Goal: Task Accomplishment & Management: Manage account settings

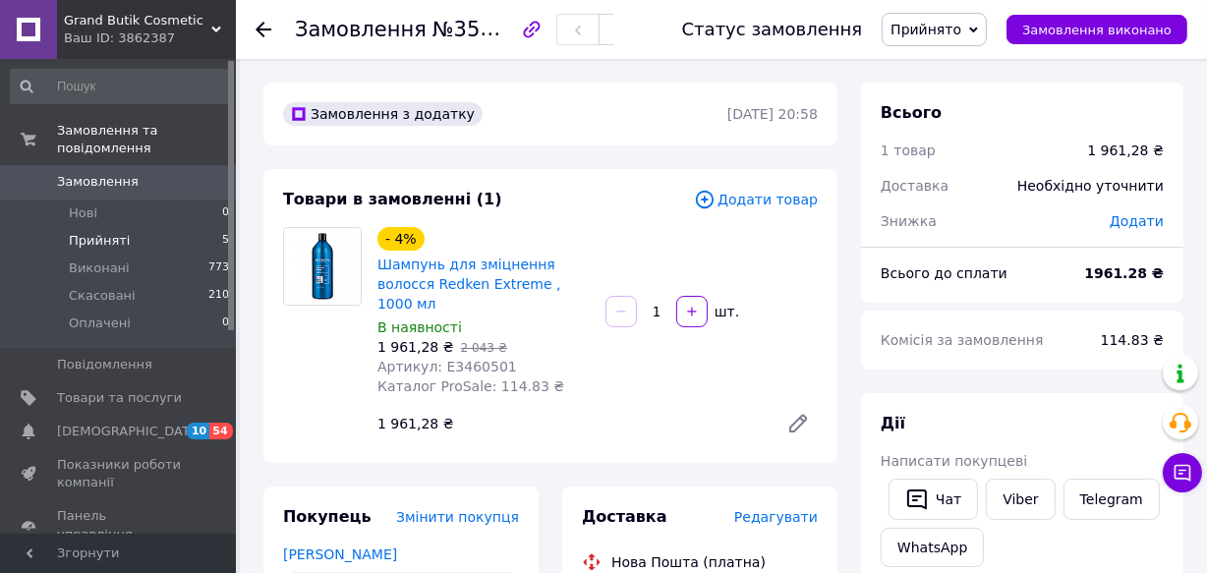
click at [92, 227] on li "Прийняті 5" at bounding box center [120, 241] width 241 height 28
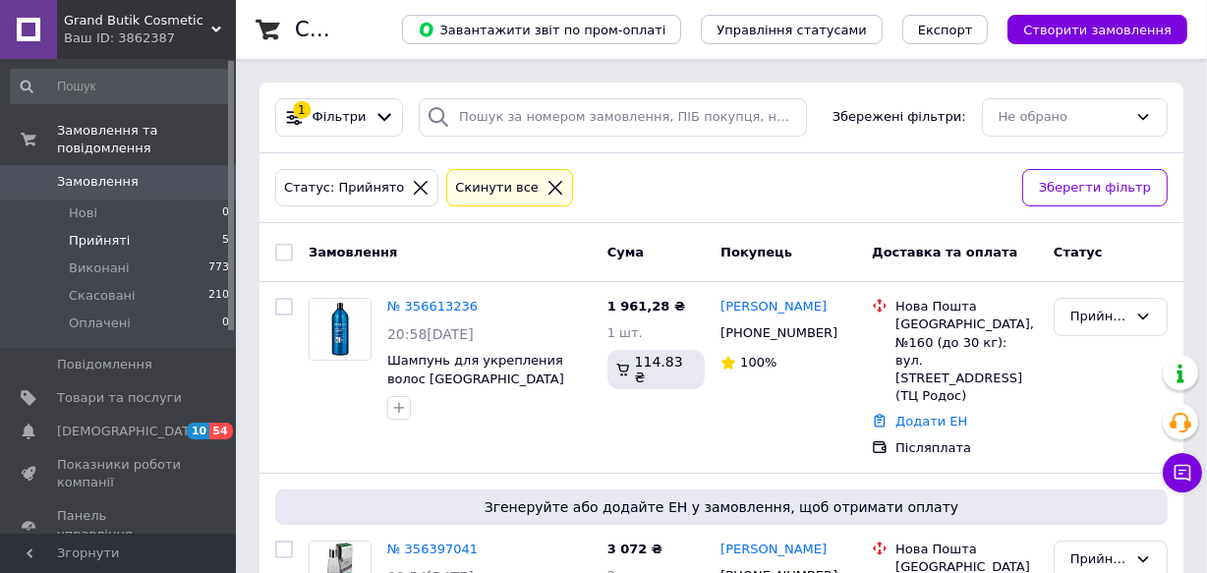
click at [128, 227] on li "Прийняті 5" at bounding box center [120, 241] width 241 height 28
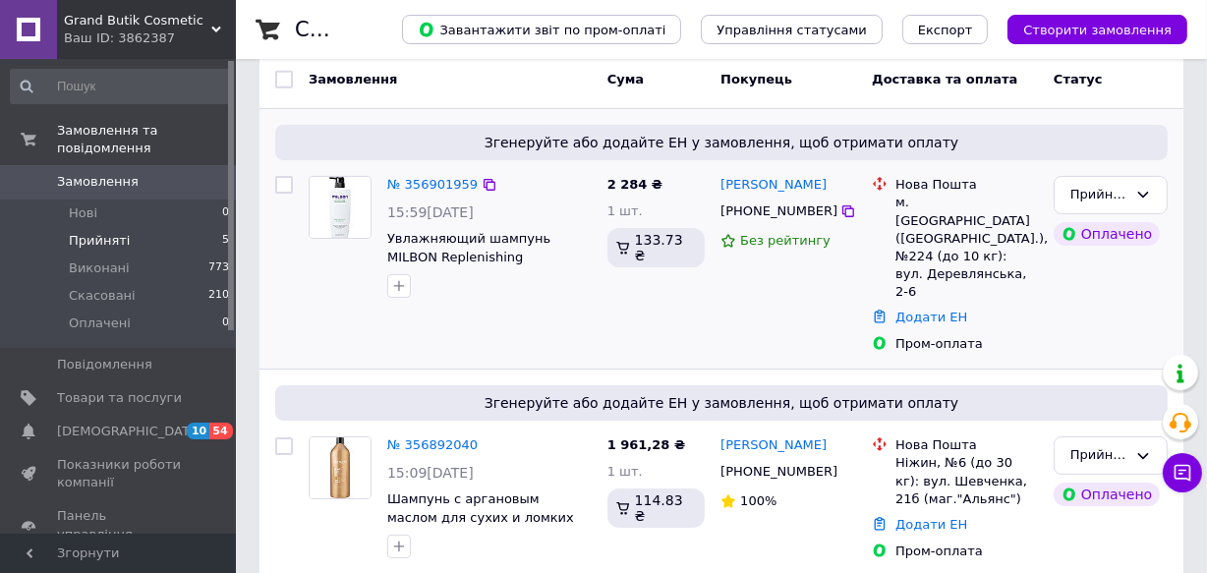
scroll to position [178, 0]
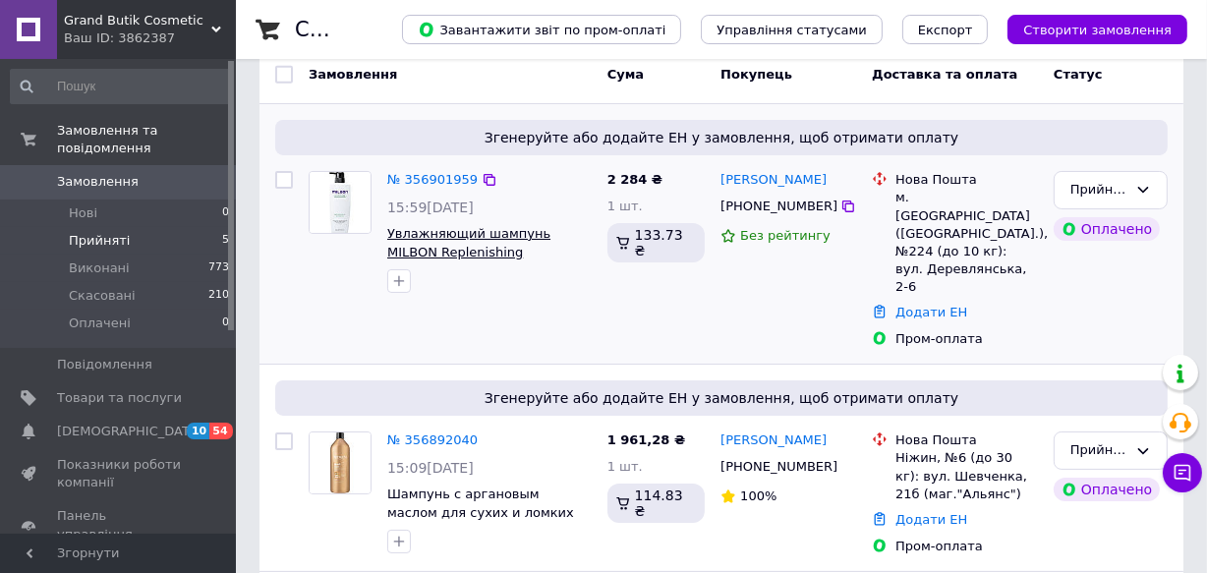
click at [442, 235] on span "Увлажняющий шампунь MILBON Replenishing Shampoo, 500 ml" at bounding box center [468, 251] width 163 height 51
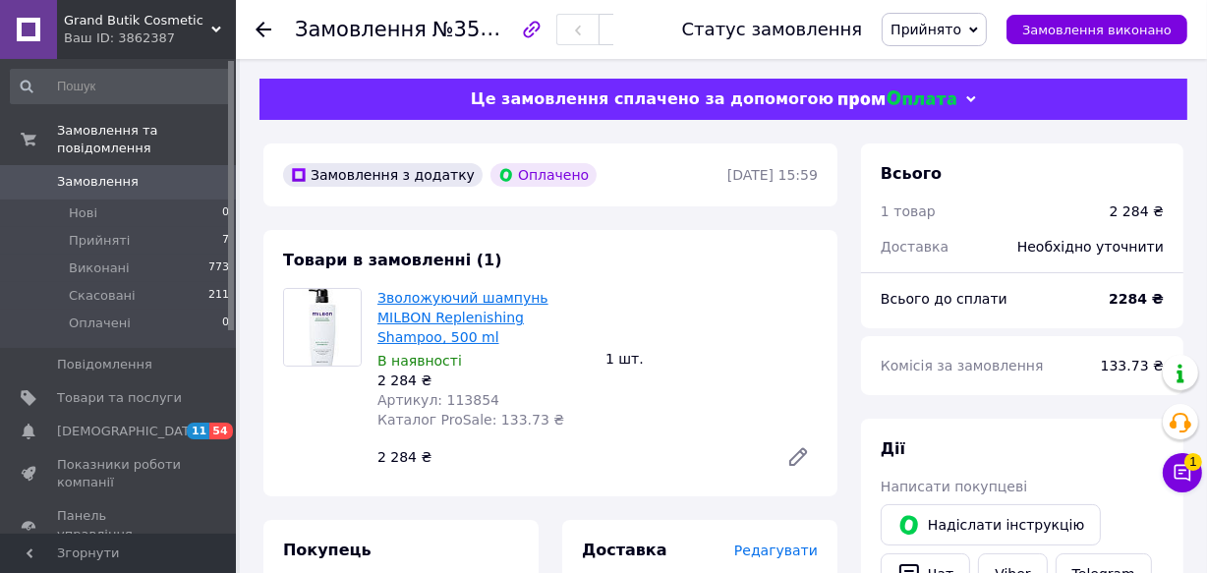
click at [512, 302] on link "Зволожуючий шампунь MILBON Replenishing Shampoo, 500 ml" at bounding box center [463, 317] width 171 height 55
click at [103, 232] on span "Прийняті" at bounding box center [99, 241] width 61 height 18
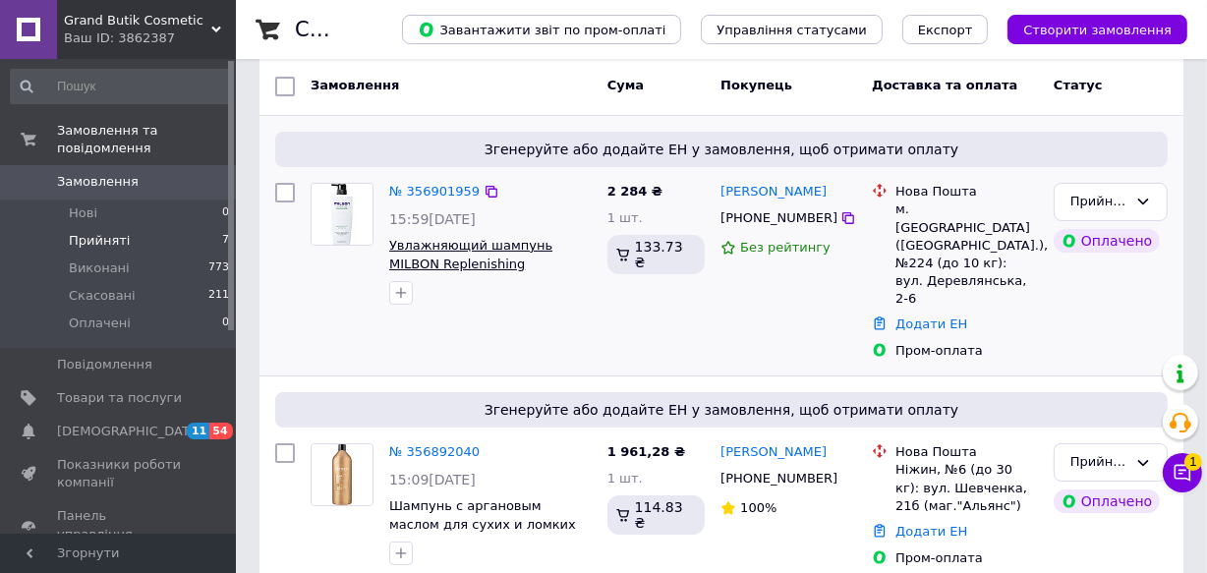
scroll to position [178, 0]
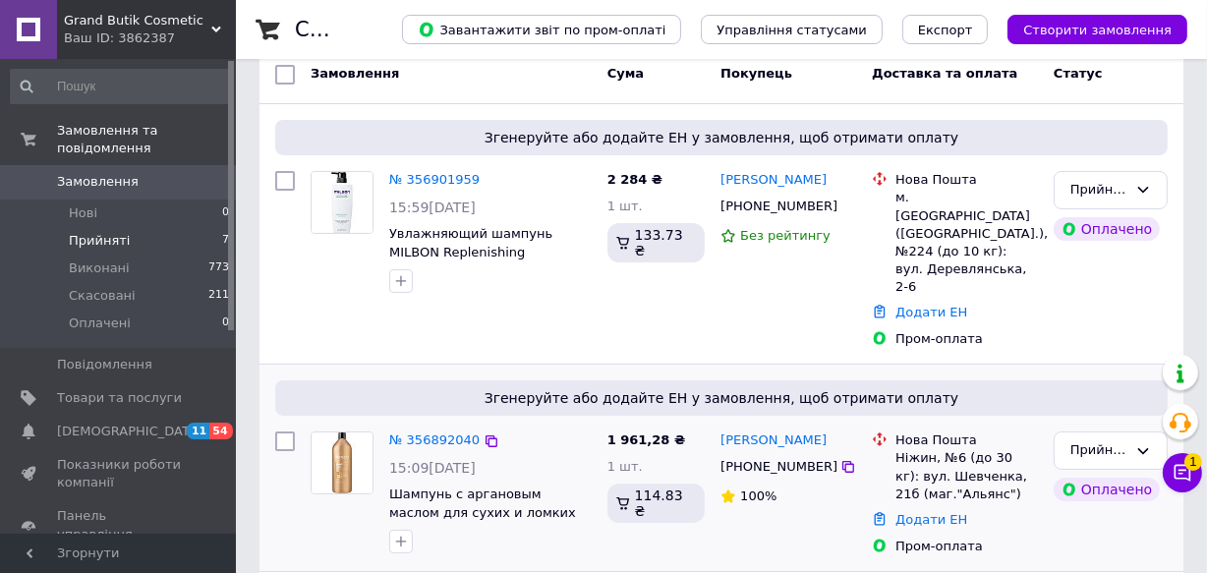
click at [526, 458] on div "15:09[DATE]" at bounding box center [490, 468] width 203 height 20
click at [354, 433] on img at bounding box center [342, 463] width 61 height 61
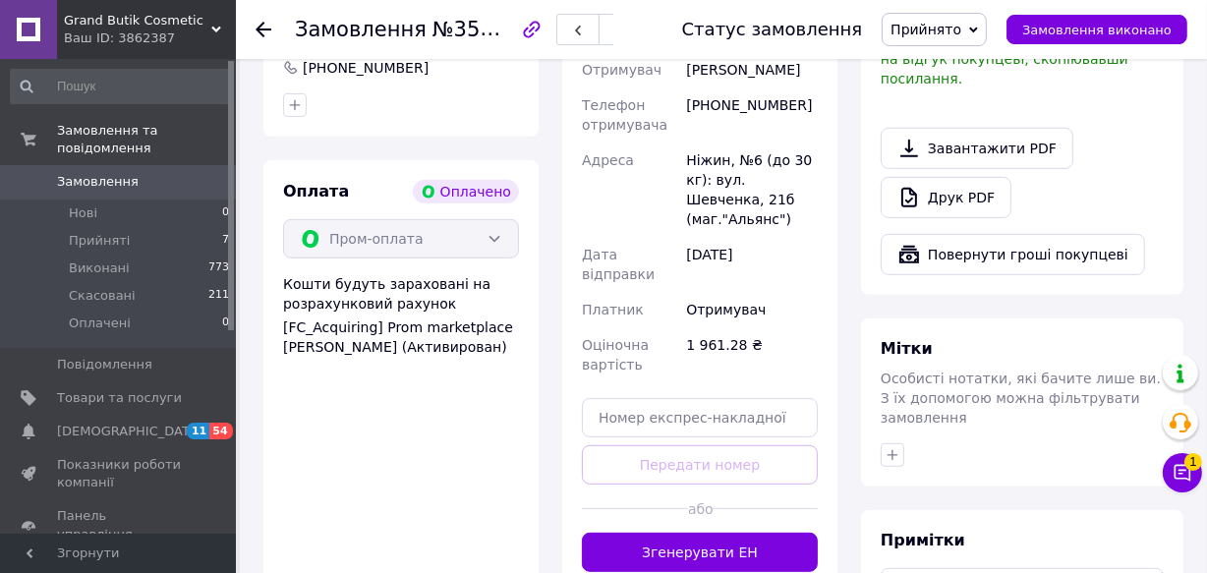
scroll to position [804, 0]
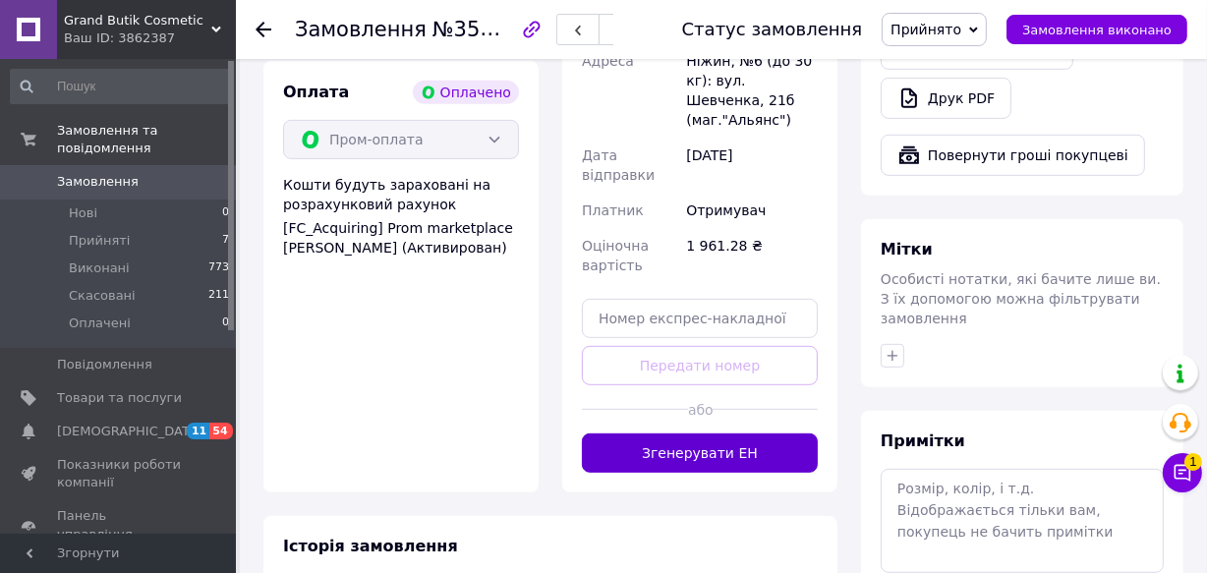
click at [693, 434] on button "Згенерувати ЕН" at bounding box center [700, 453] width 236 height 39
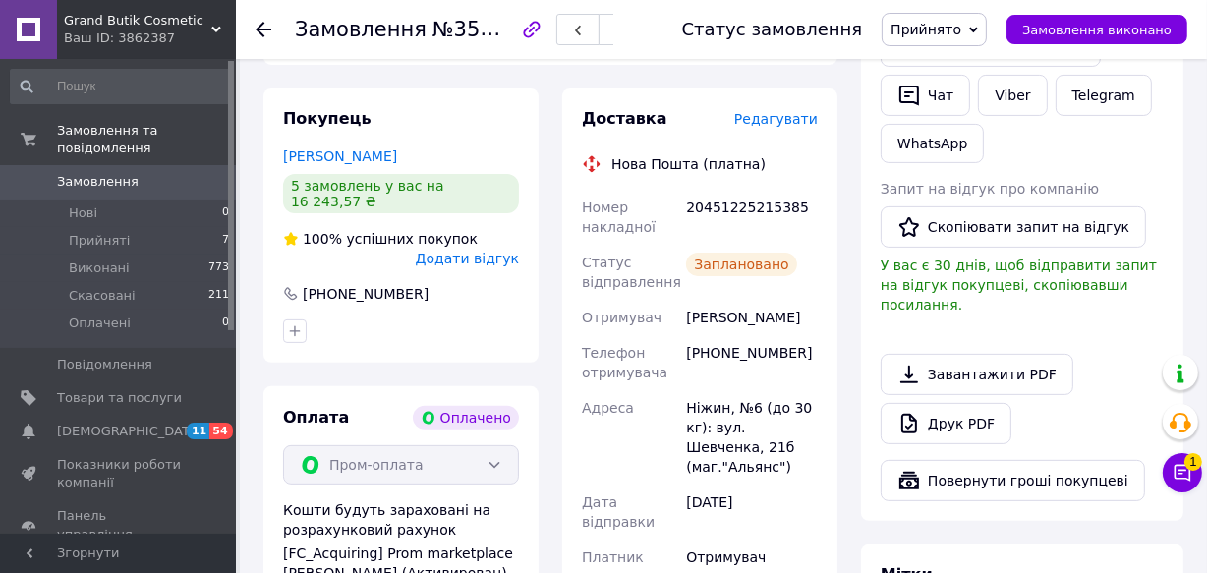
scroll to position [446, 0]
